Goal: Task Accomplishment & Management: Use online tool/utility

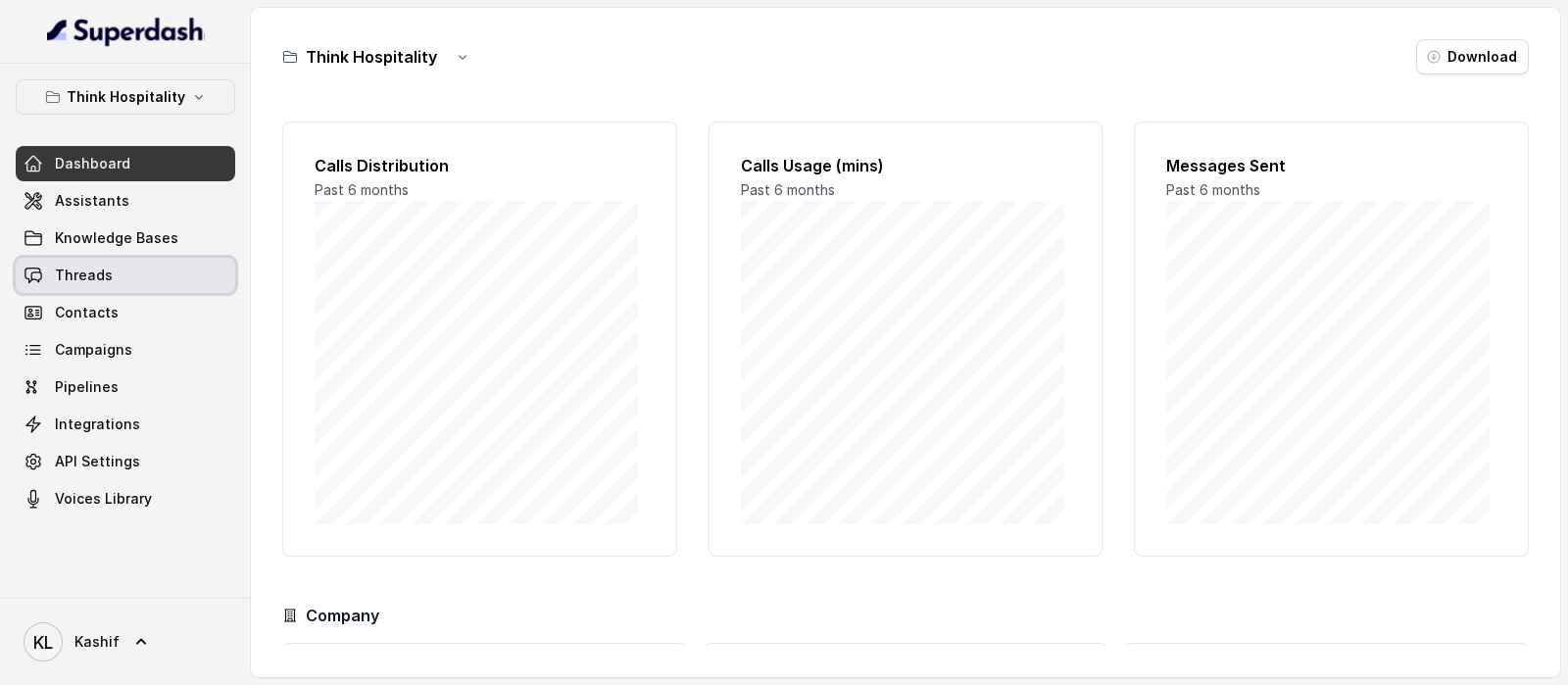
click at [139, 269] on link "Threads" at bounding box center [125, 275] width 220 height 35
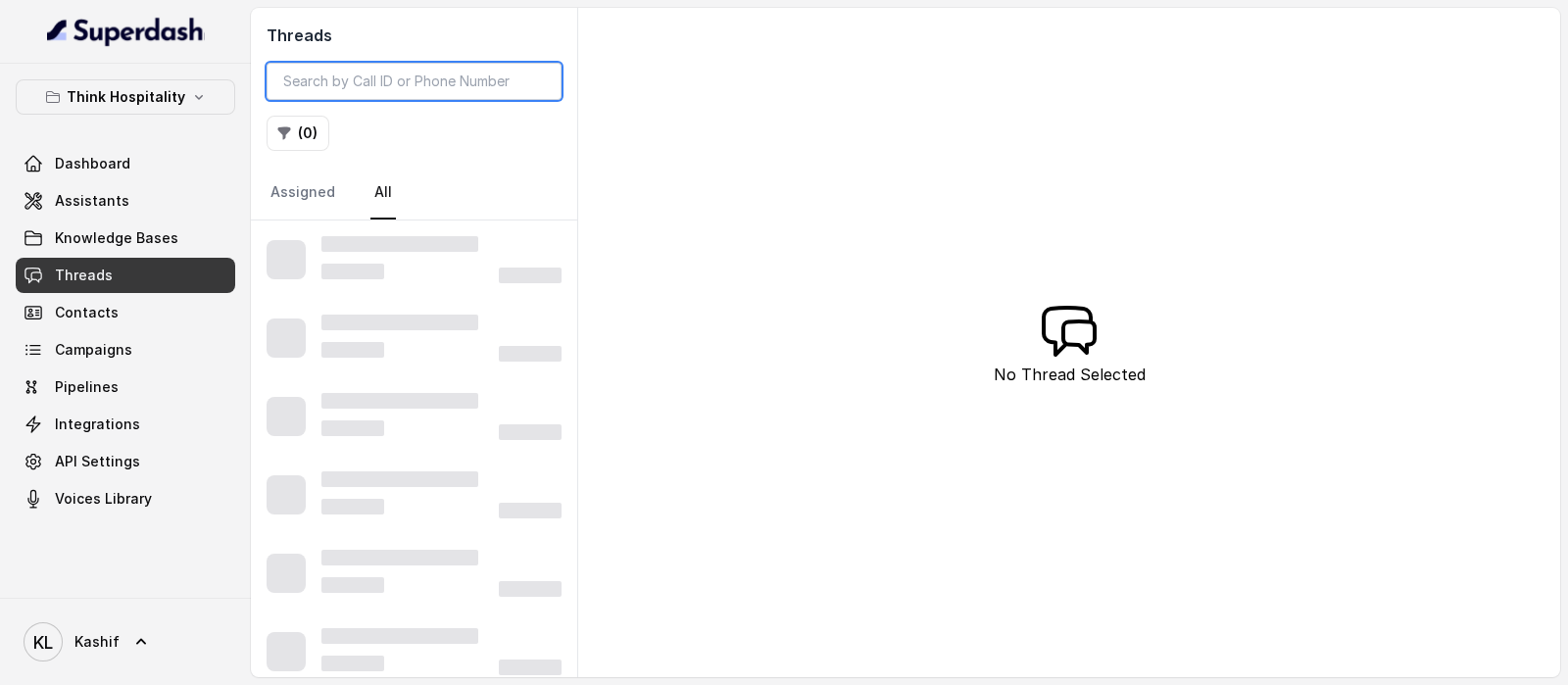
click at [436, 86] on input "search" at bounding box center [413, 82] width 295 height 37
paste input "CA7ea80080cc8433e4fb4835ae39c55fca"
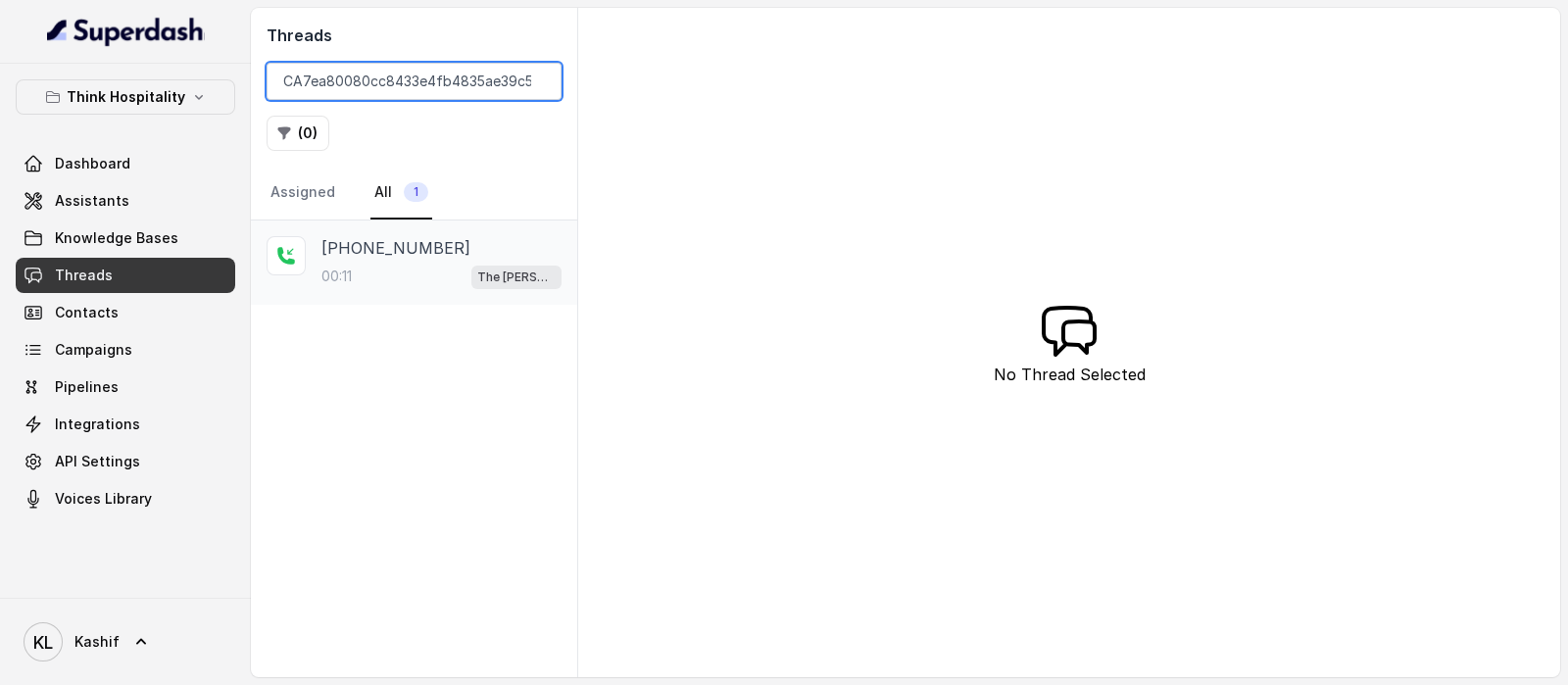
type input "CA7ea80080cc8433e4fb4835ae39c55fca"
click at [426, 256] on div "[PHONE_NUMBER]" at bounding box center [442, 248] width 240 height 24
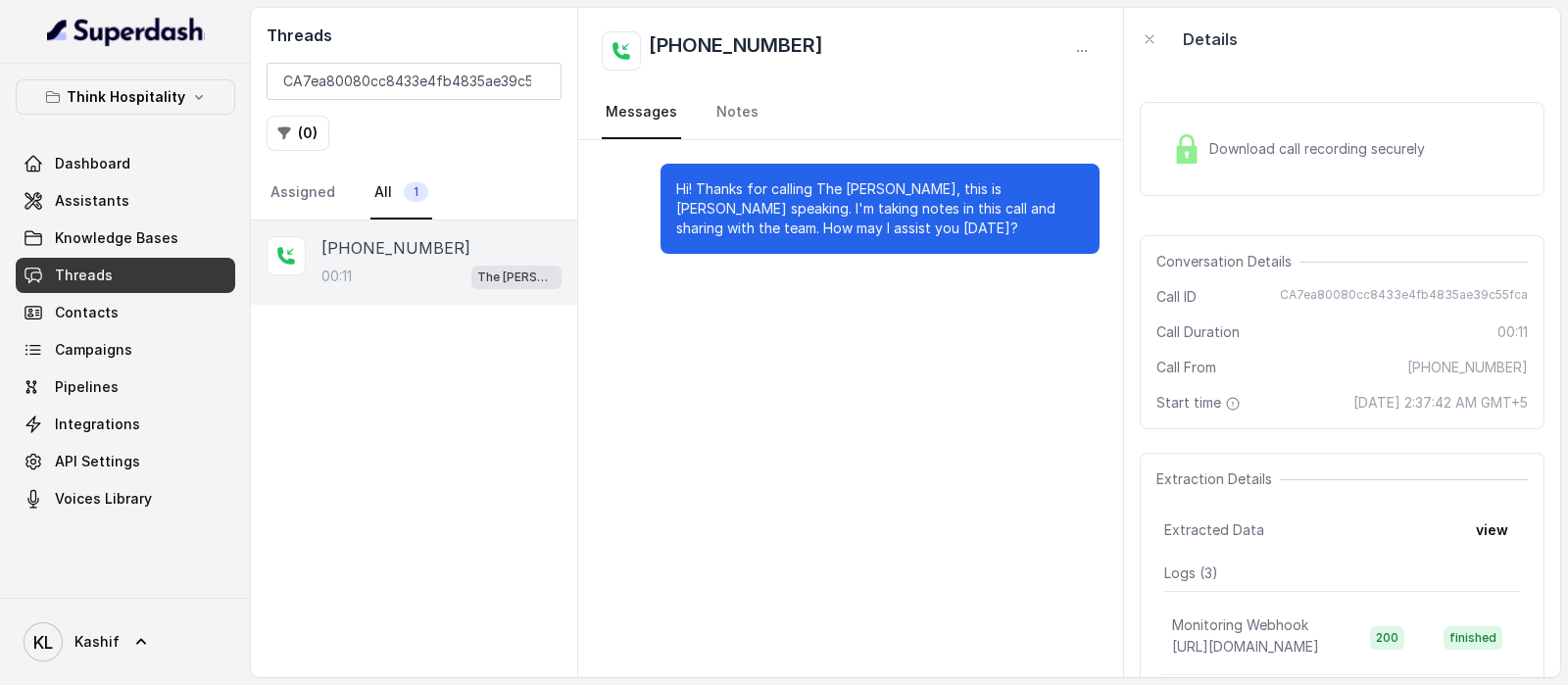
click at [1388, 169] on div "Download call recording securely" at bounding box center [1298, 149] width 268 height 45
